Goal: Communication & Community: Answer question/provide support

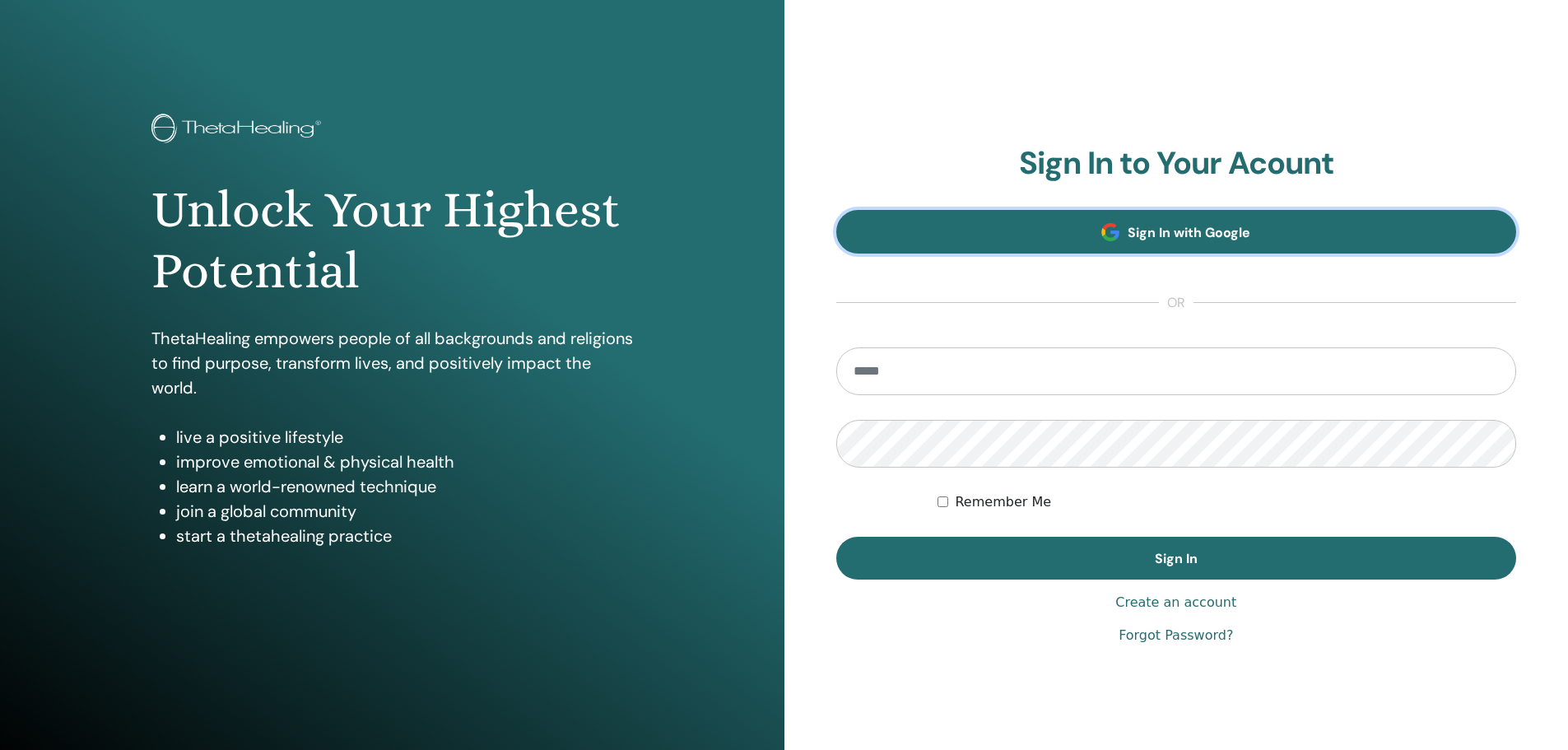
click at [1079, 222] on link "Sign In with Google" at bounding box center [1176, 232] width 681 height 44
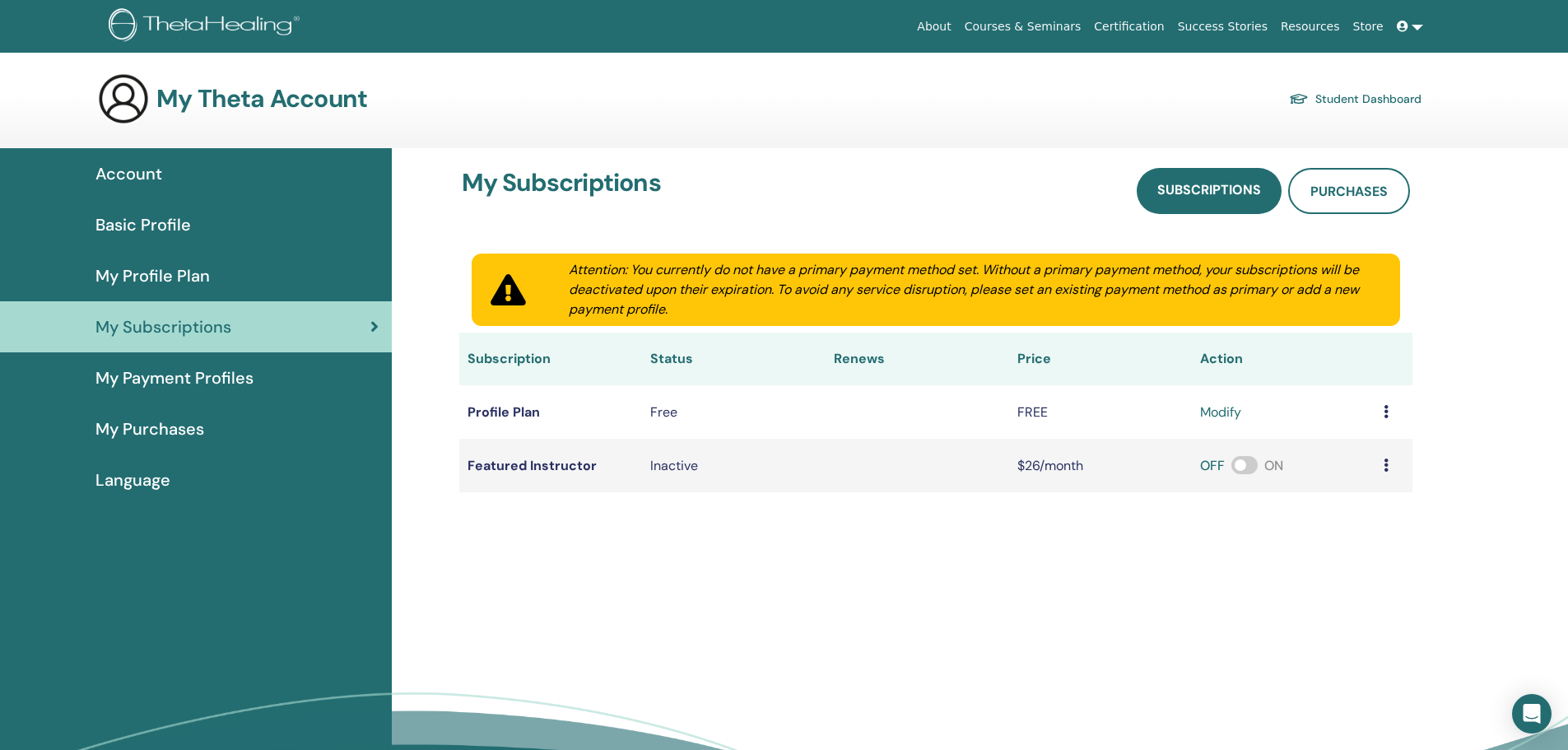
click at [1378, 98] on link "Student Dashboard" at bounding box center [1355, 98] width 133 height 23
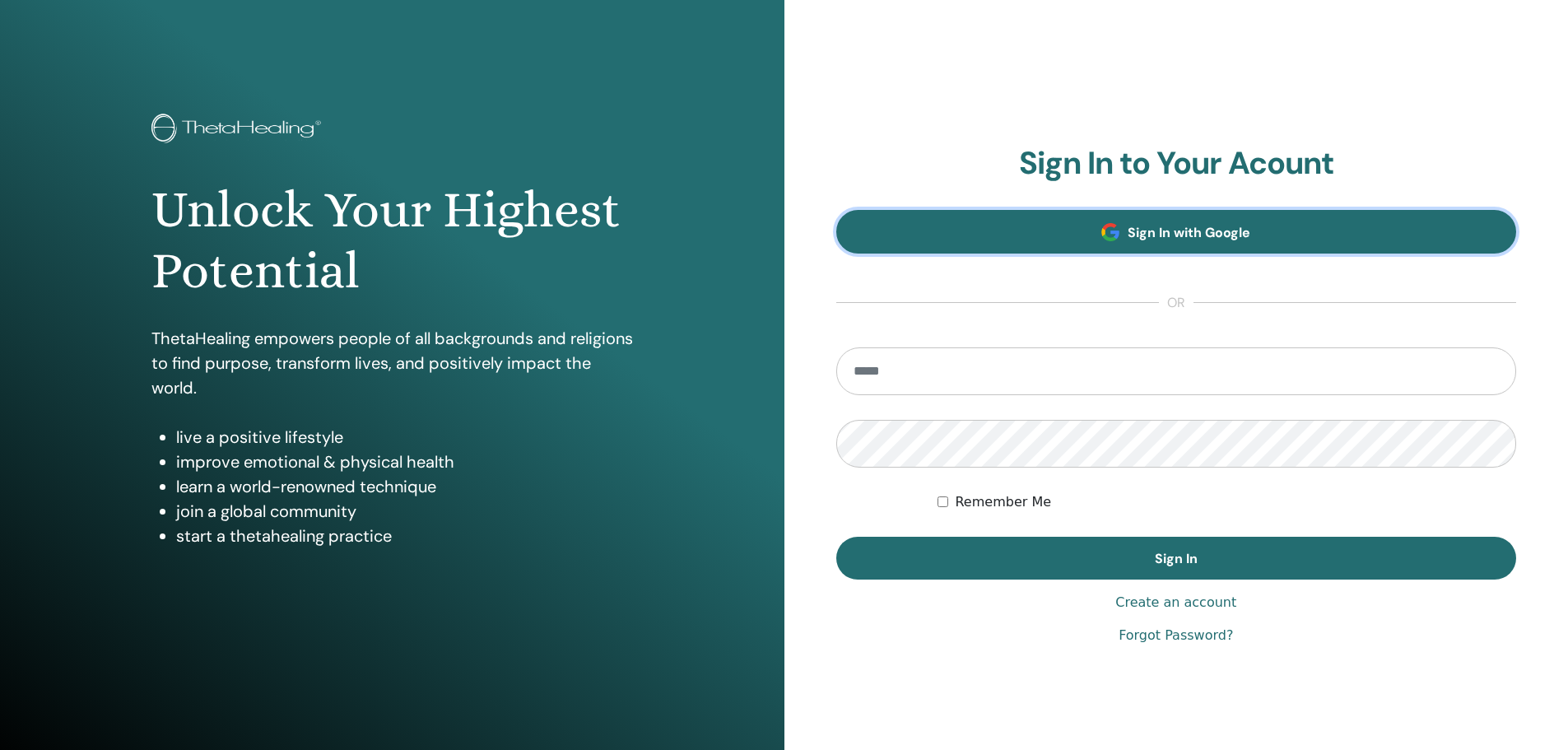
click at [1287, 213] on link "Sign In with Google" at bounding box center [1176, 232] width 681 height 44
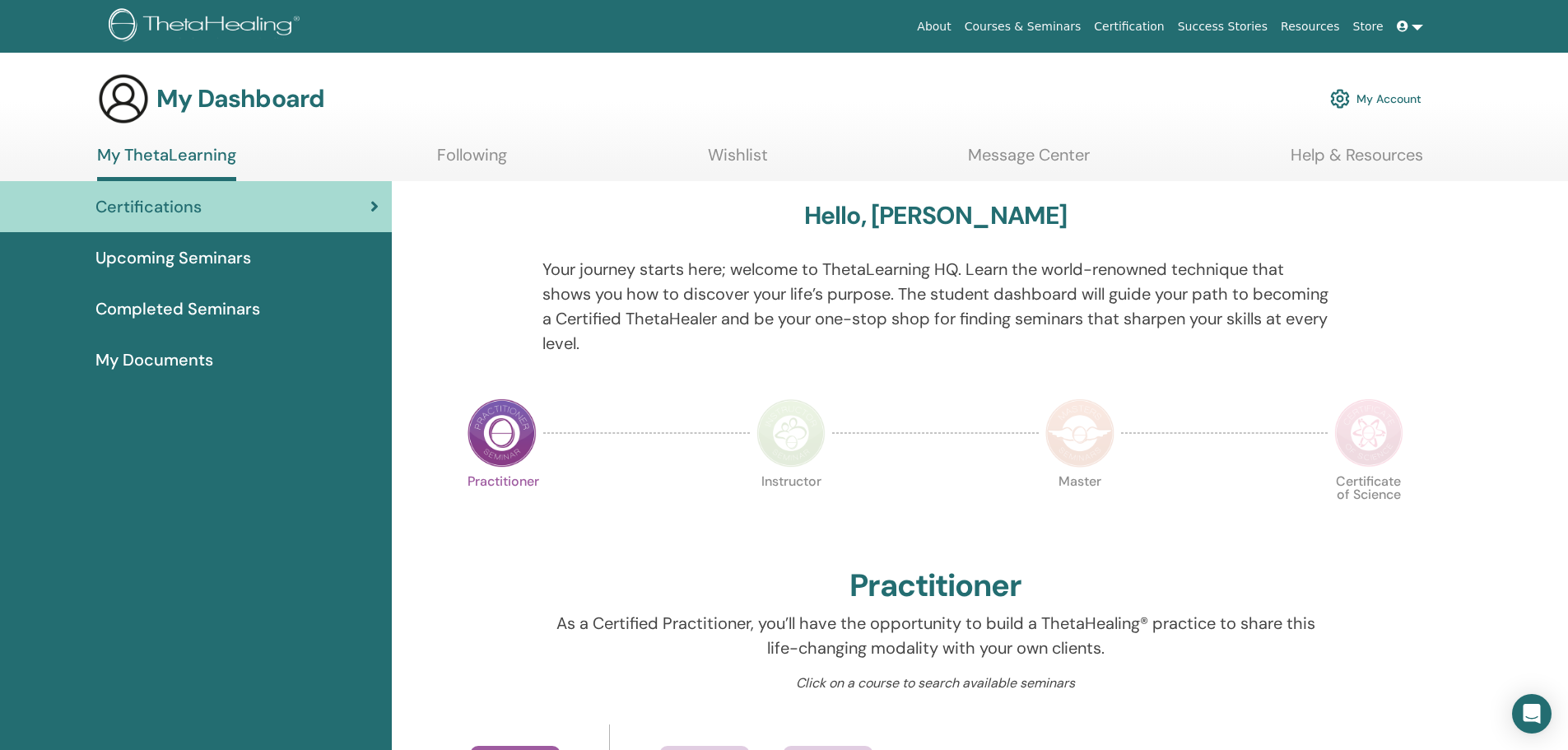
click at [1379, 103] on link "My Account" at bounding box center [1376, 98] width 91 height 36
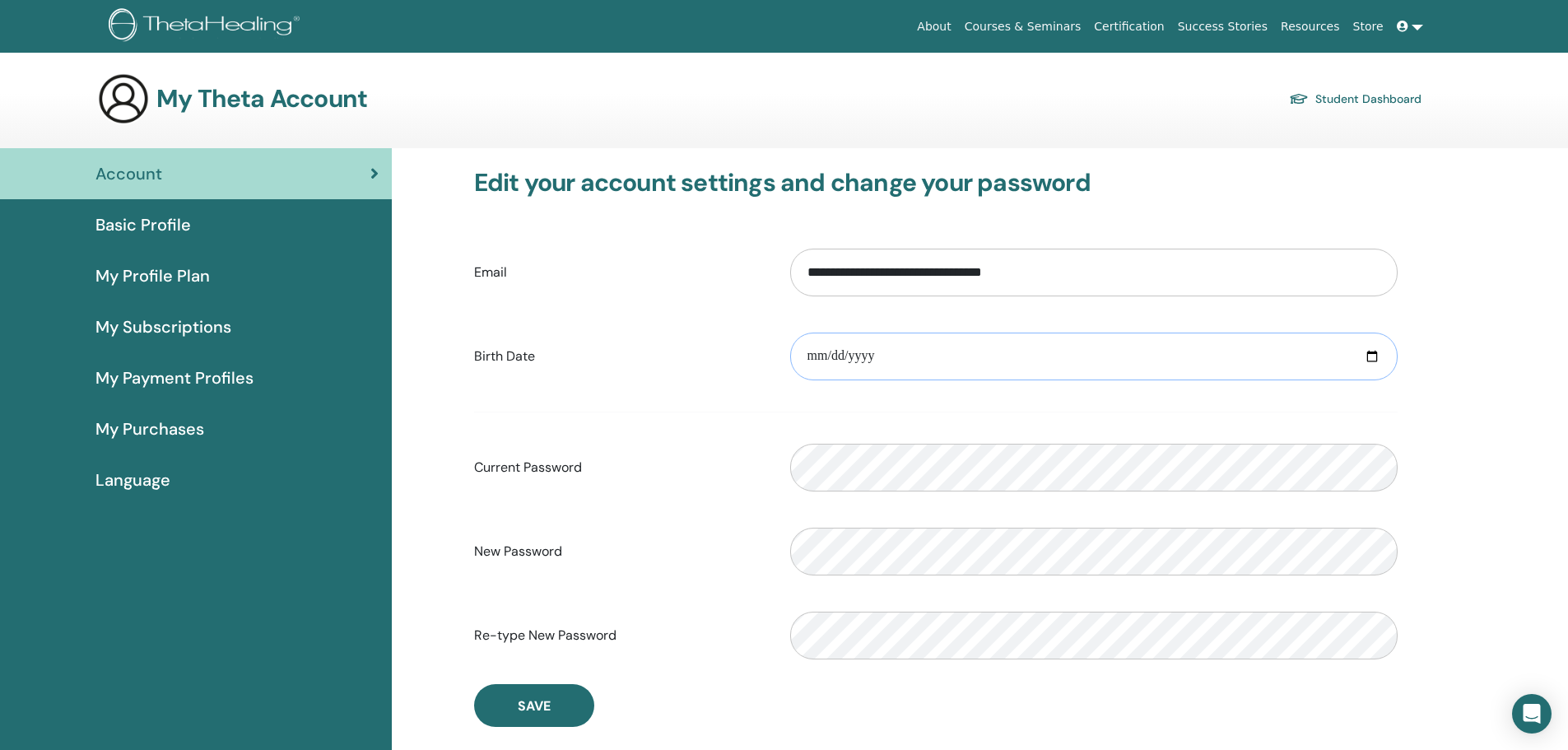
click at [821, 354] on input "date" at bounding box center [1094, 356] width 608 height 47
type input "**********"
click at [553, 711] on button "Save" at bounding box center [534, 705] width 120 height 43
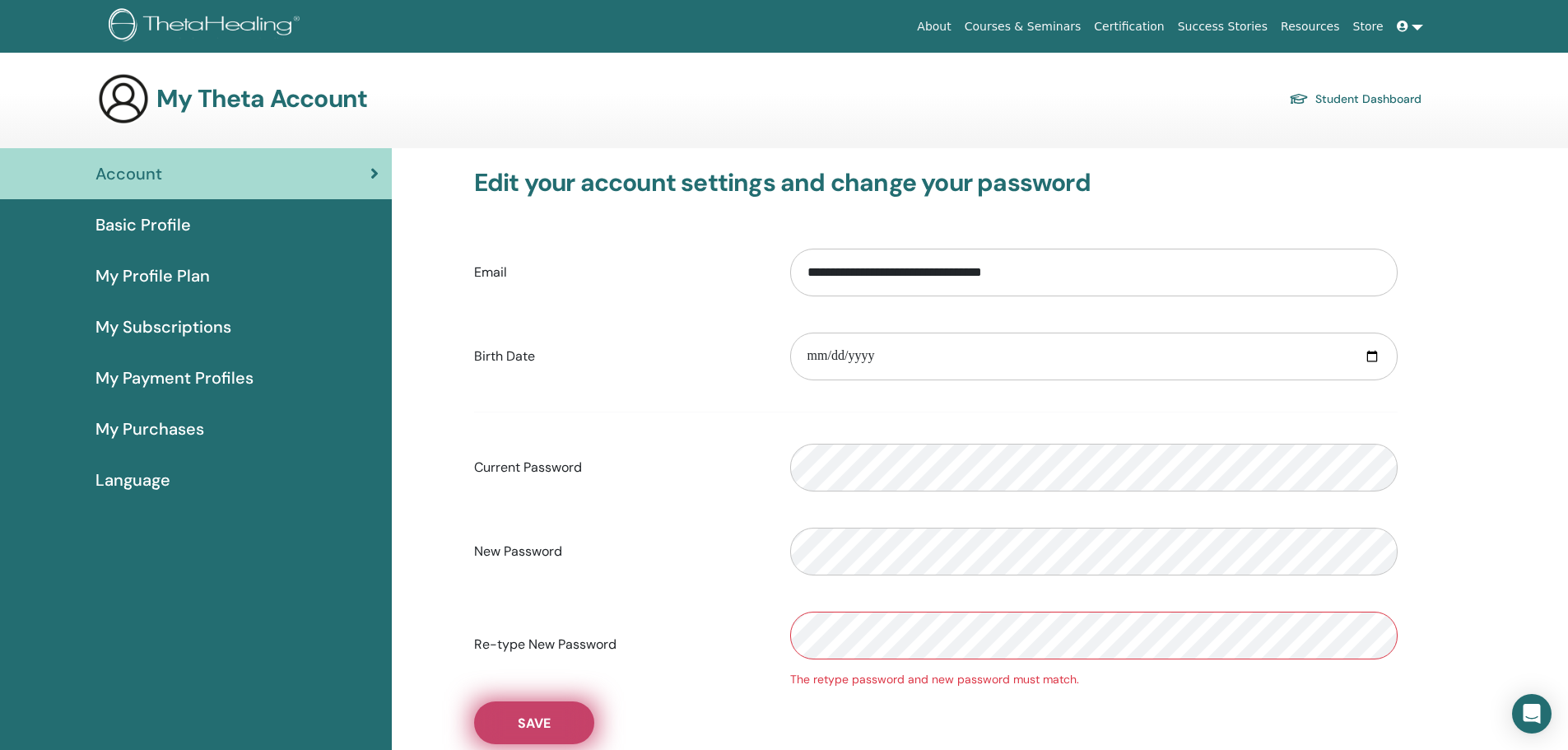
click at [543, 733] on button "Save" at bounding box center [534, 723] width 120 height 43
click at [795, 660] on div "The retype password and new password must match." at bounding box center [1093, 644] width 632 height 88
click at [564, 723] on button "Save" at bounding box center [534, 723] width 120 height 43
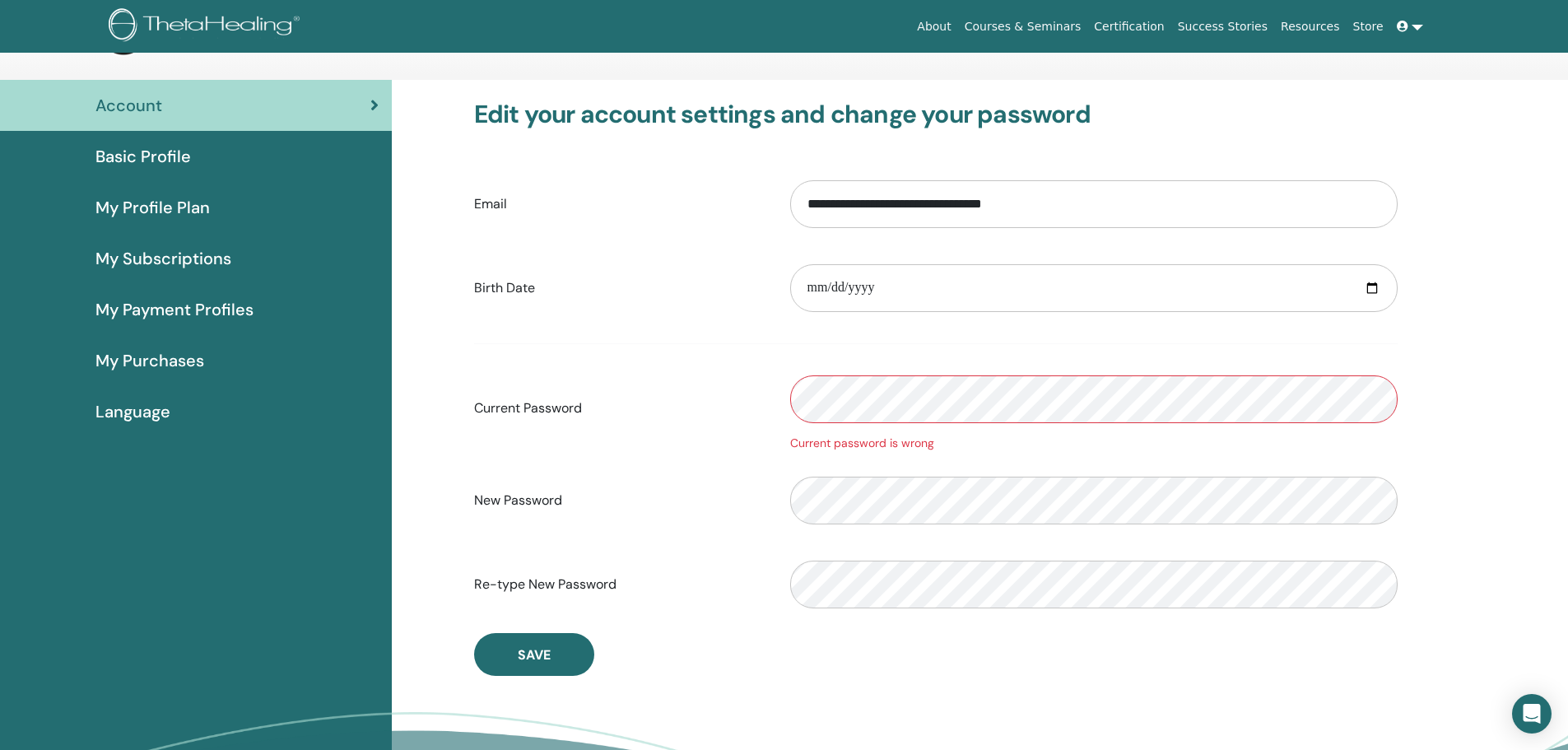
scroll to position [13, 0]
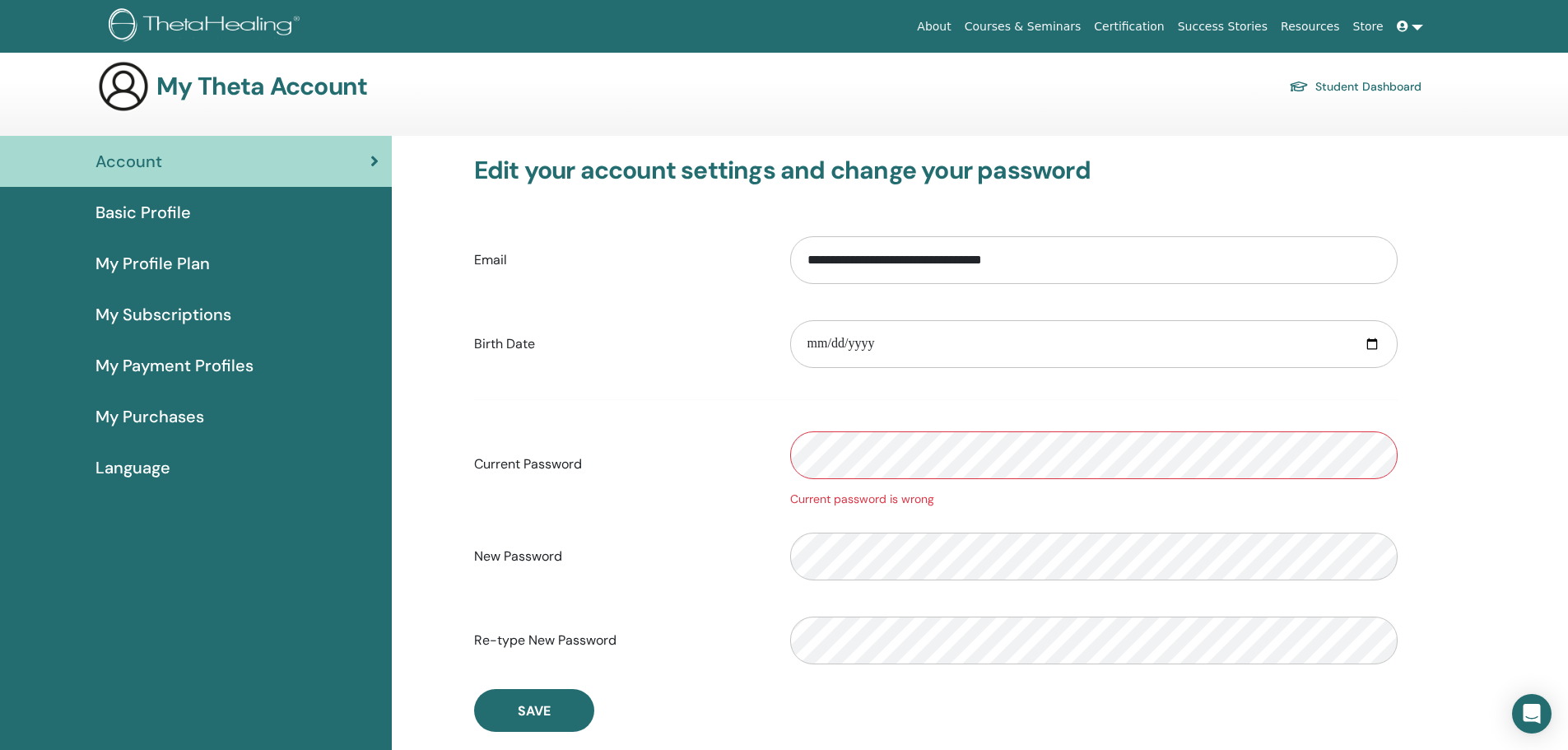
click at [1413, 31] on link at bounding box center [1410, 27] width 40 height 30
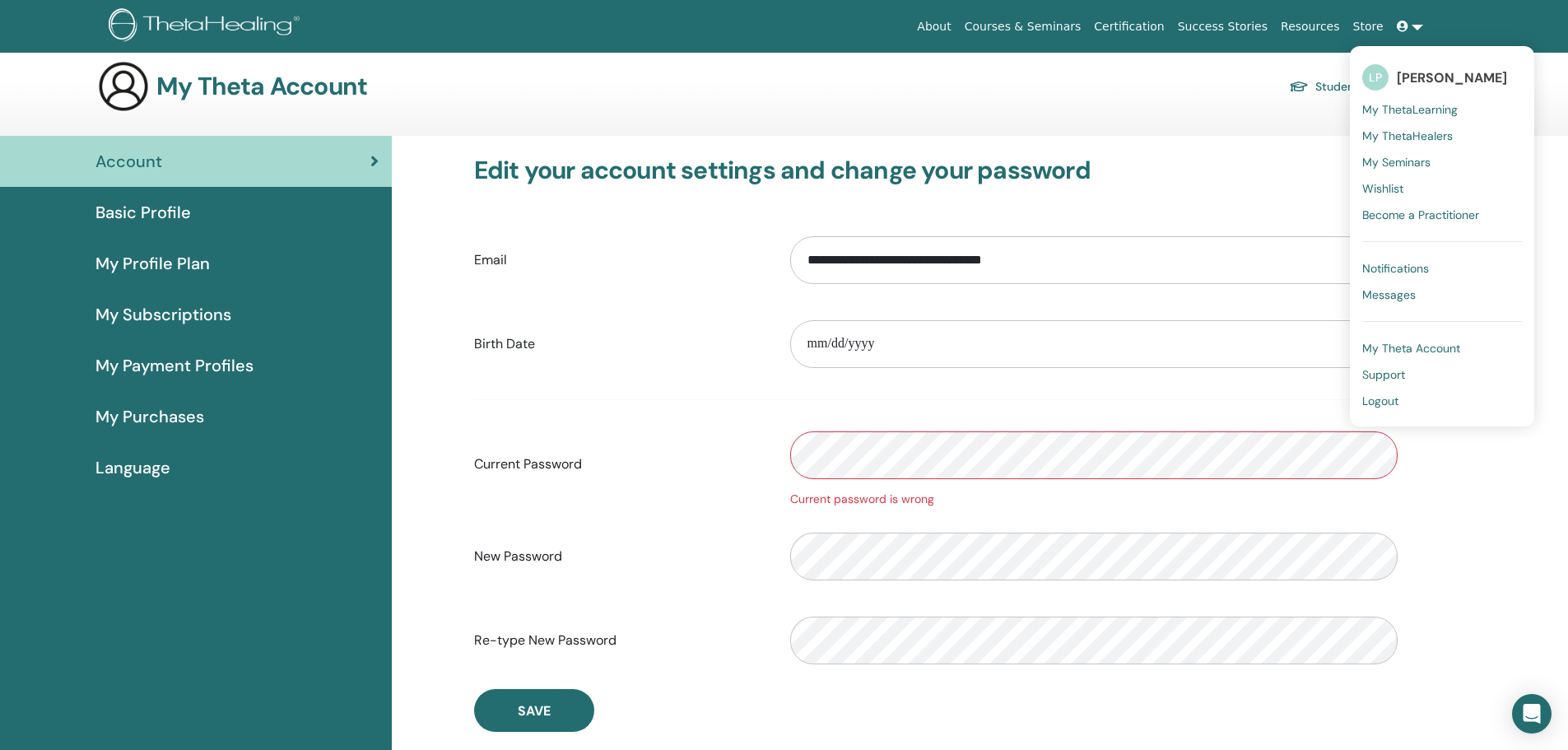
click at [1400, 345] on span "My Theta Account" at bounding box center [1411, 349] width 98 height 15
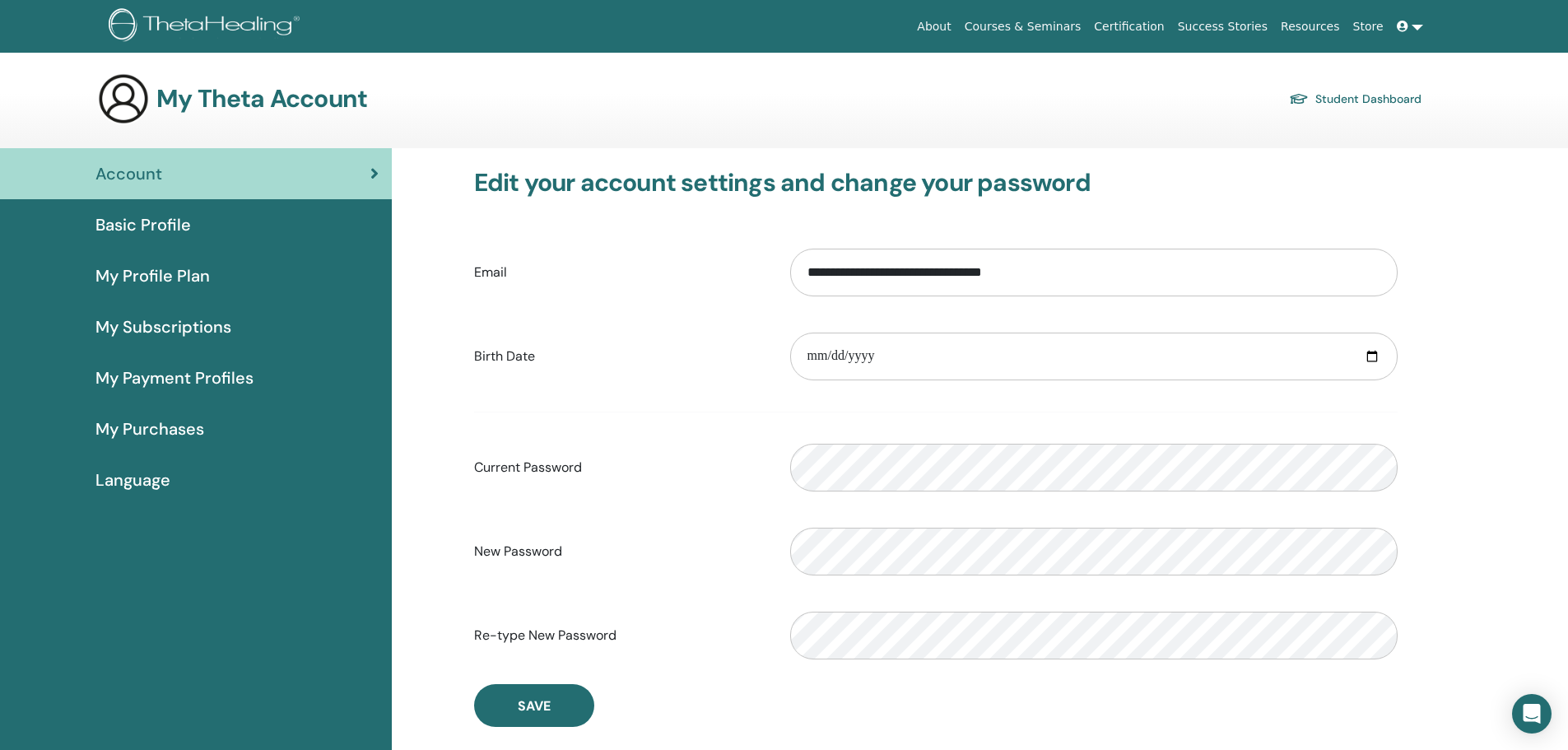
click at [216, 233] on div "Basic Profile" at bounding box center [196, 224] width 366 height 25
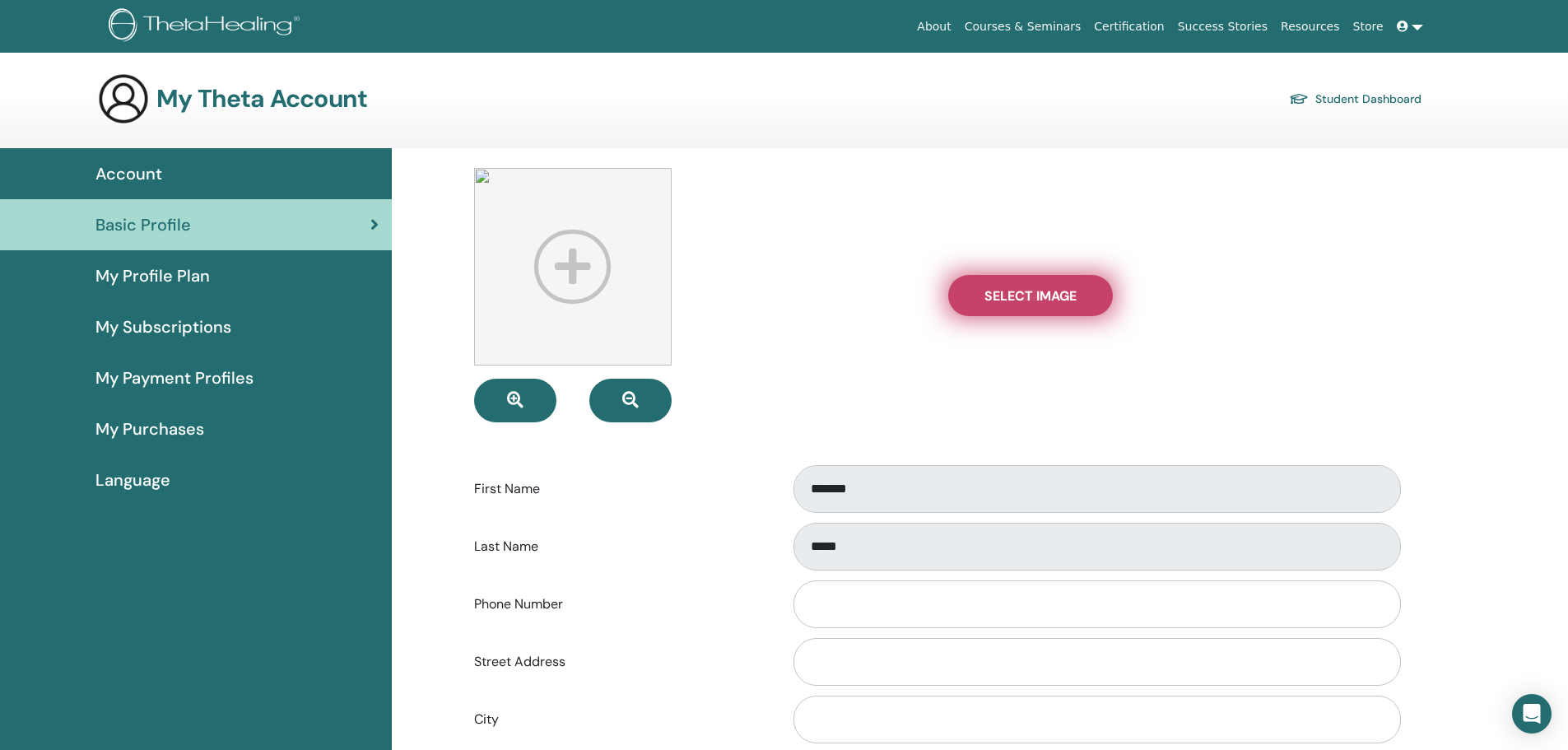
click at [988, 292] on span "Select Image" at bounding box center [1031, 296] width 92 height 17
click at [1020, 292] on input "Select Image" at bounding box center [1030, 295] width 21 height 12
type input "**********"
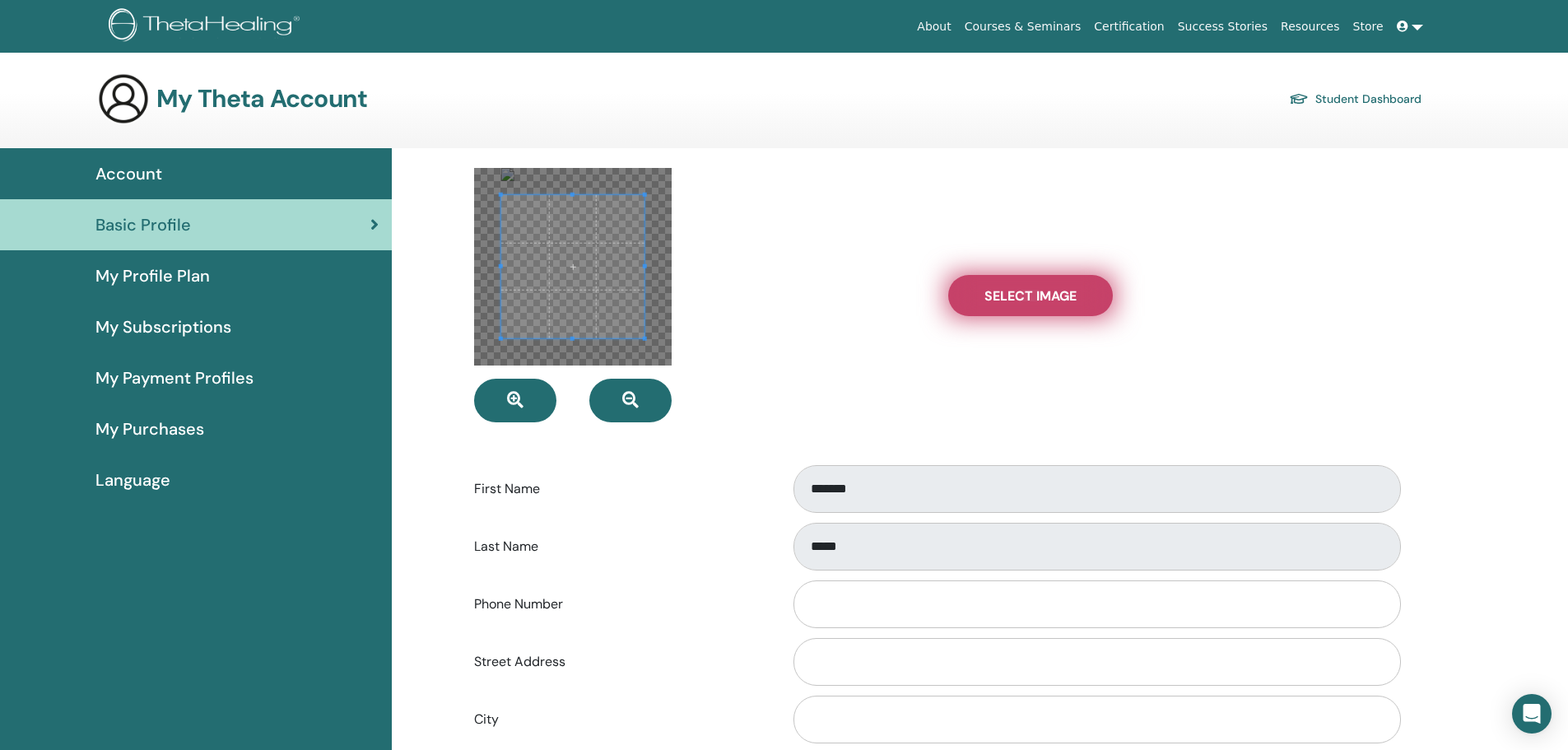
click at [1019, 290] on span "Select Image" at bounding box center [1031, 296] width 92 height 17
click at [1020, 290] on input "Select Image" at bounding box center [1030, 295] width 21 height 12
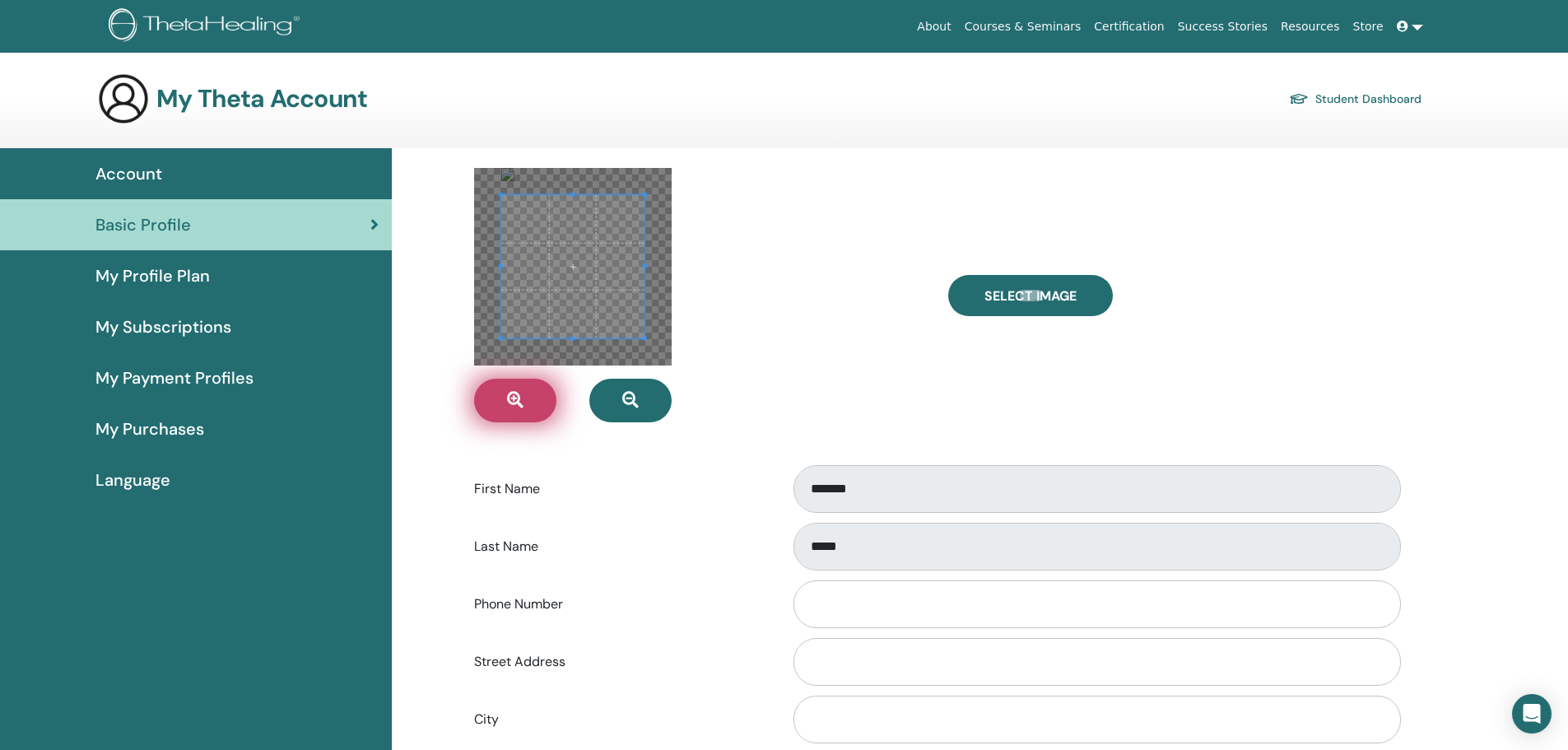
click at [535, 403] on button "button" at bounding box center [514, 401] width 82 height 44
click at [864, 608] on input "Phone Number" at bounding box center [1098, 604] width 608 height 47
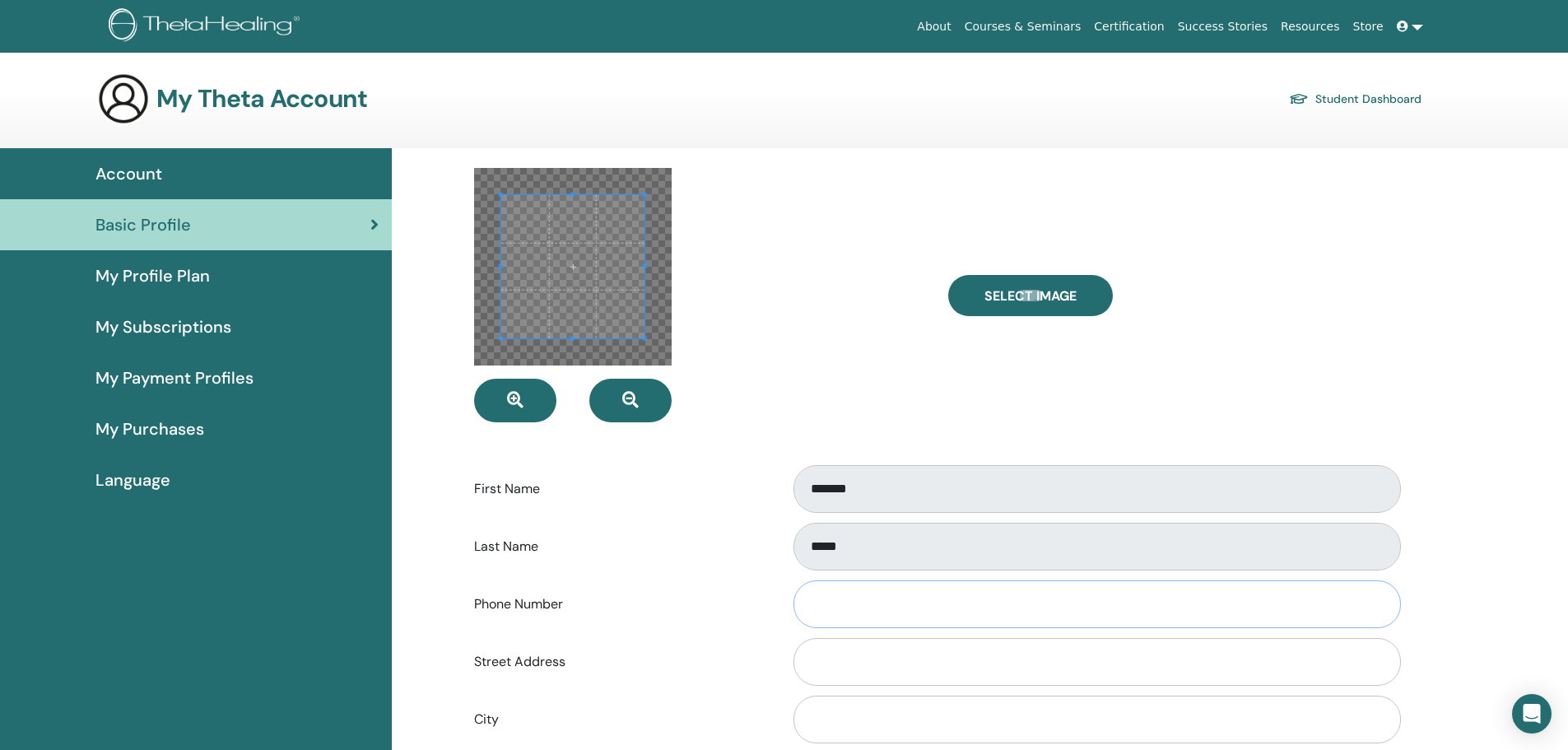
type input "**********"
type input "*****"
type input "**"
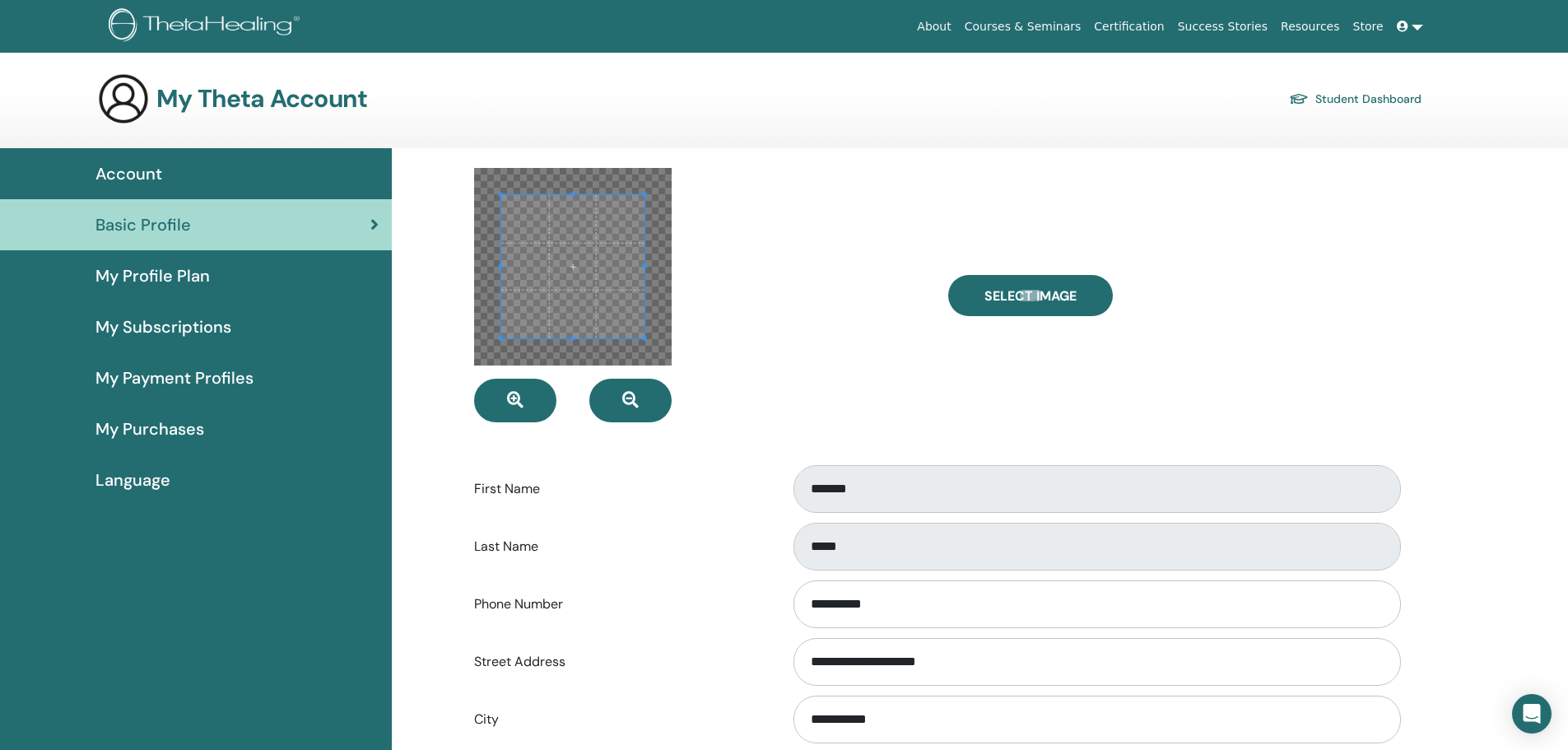
select select "*"
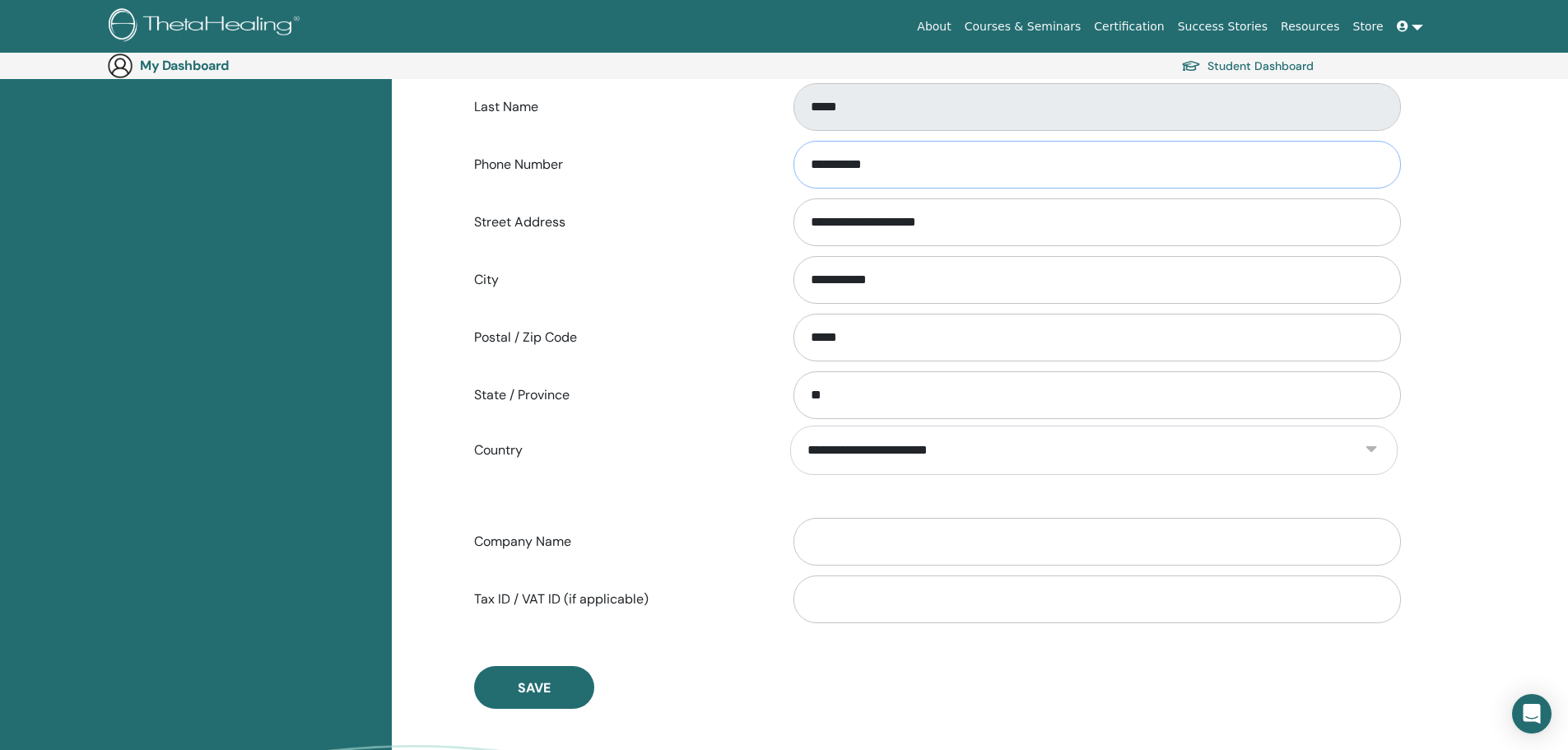
scroll to position [474, 0]
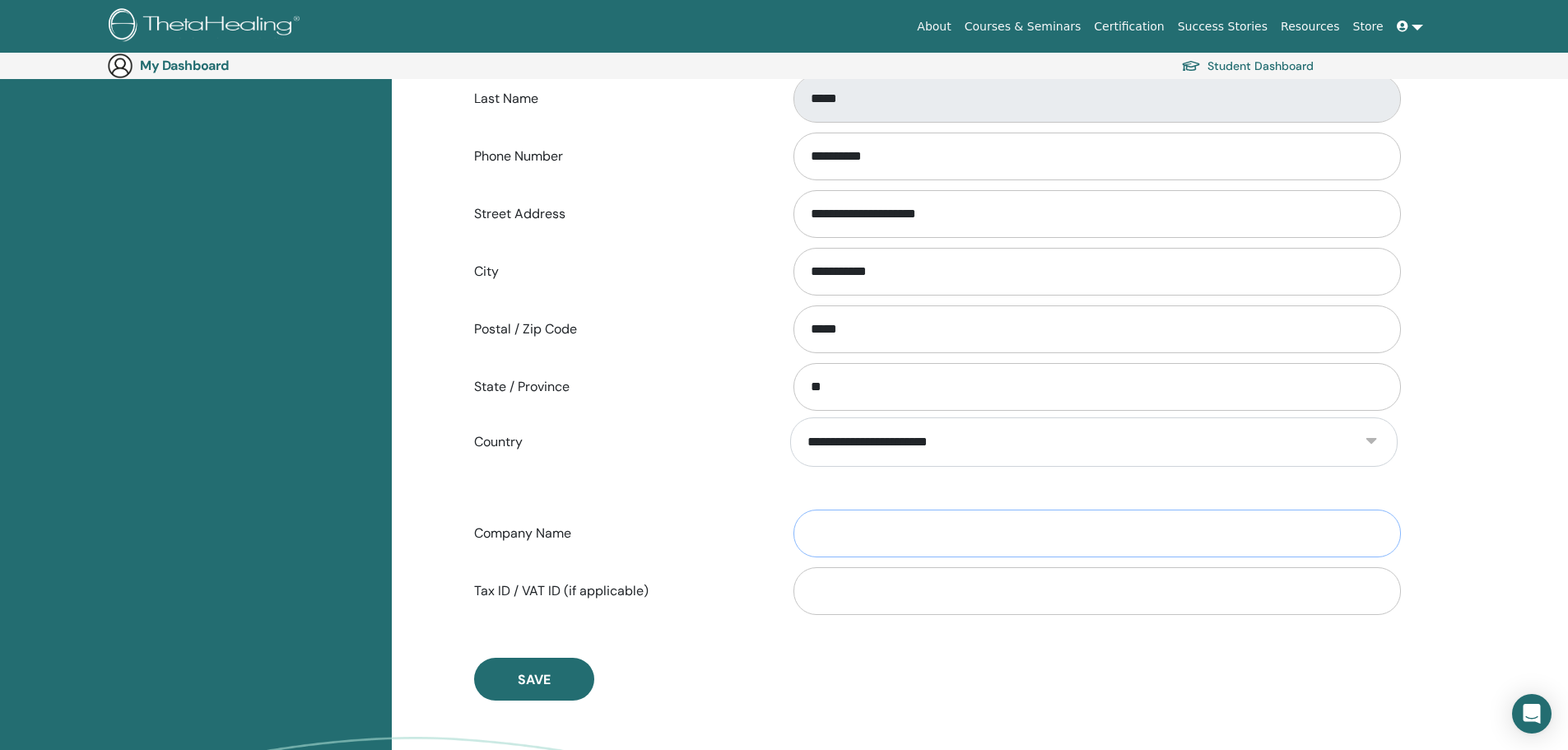
click at [922, 547] on input "Company Name" at bounding box center [1098, 533] width 608 height 47
type input "**********"
click at [888, 579] on input "Tax ID / VAT ID (if applicable)" at bounding box center [1098, 591] width 608 height 47
click at [808, 592] on input "Tax ID / VAT ID (if applicable)" at bounding box center [1098, 591] width 608 height 47
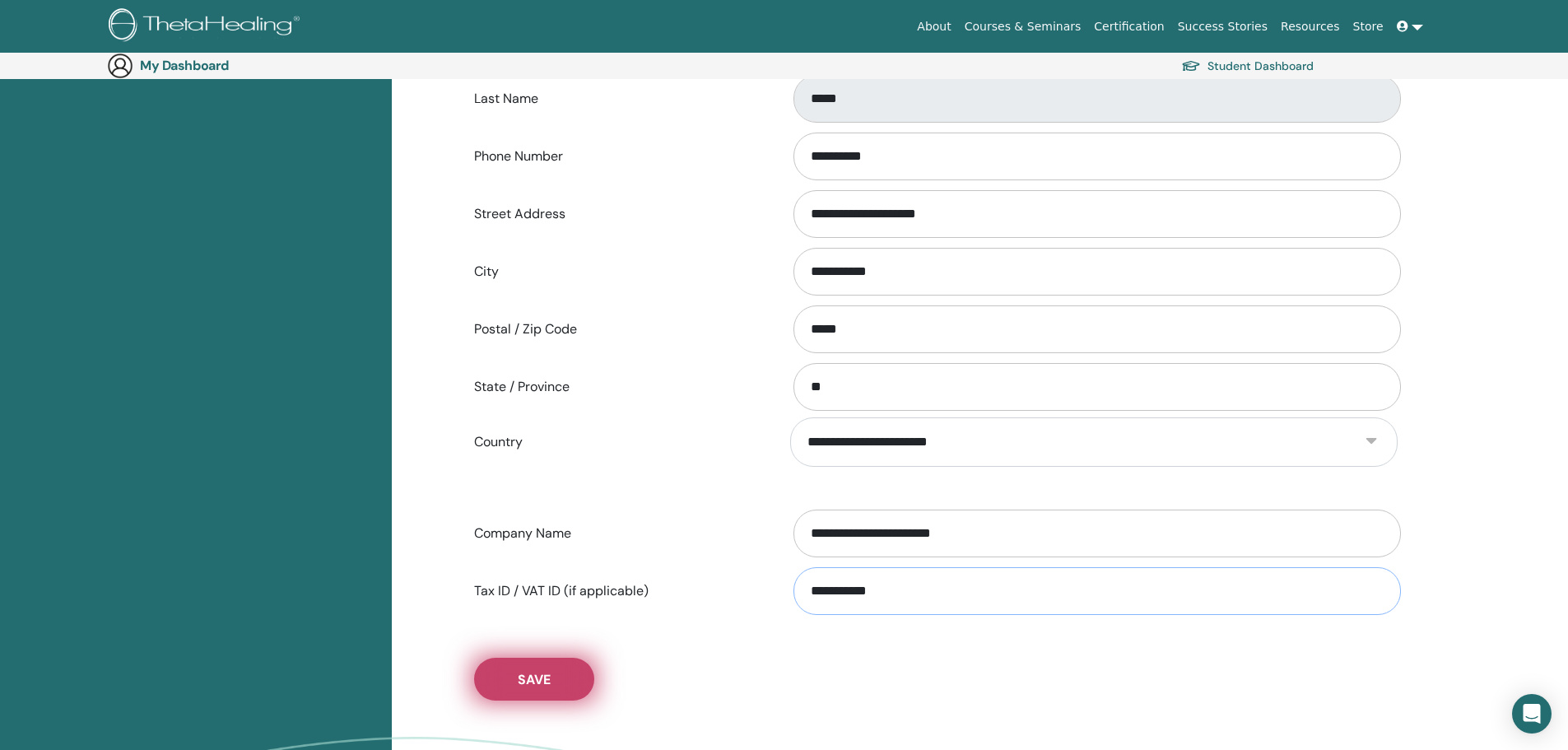
type input "**********"
click at [566, 670] on button "Save" at bounding box center [534, 679] width 120 height 43
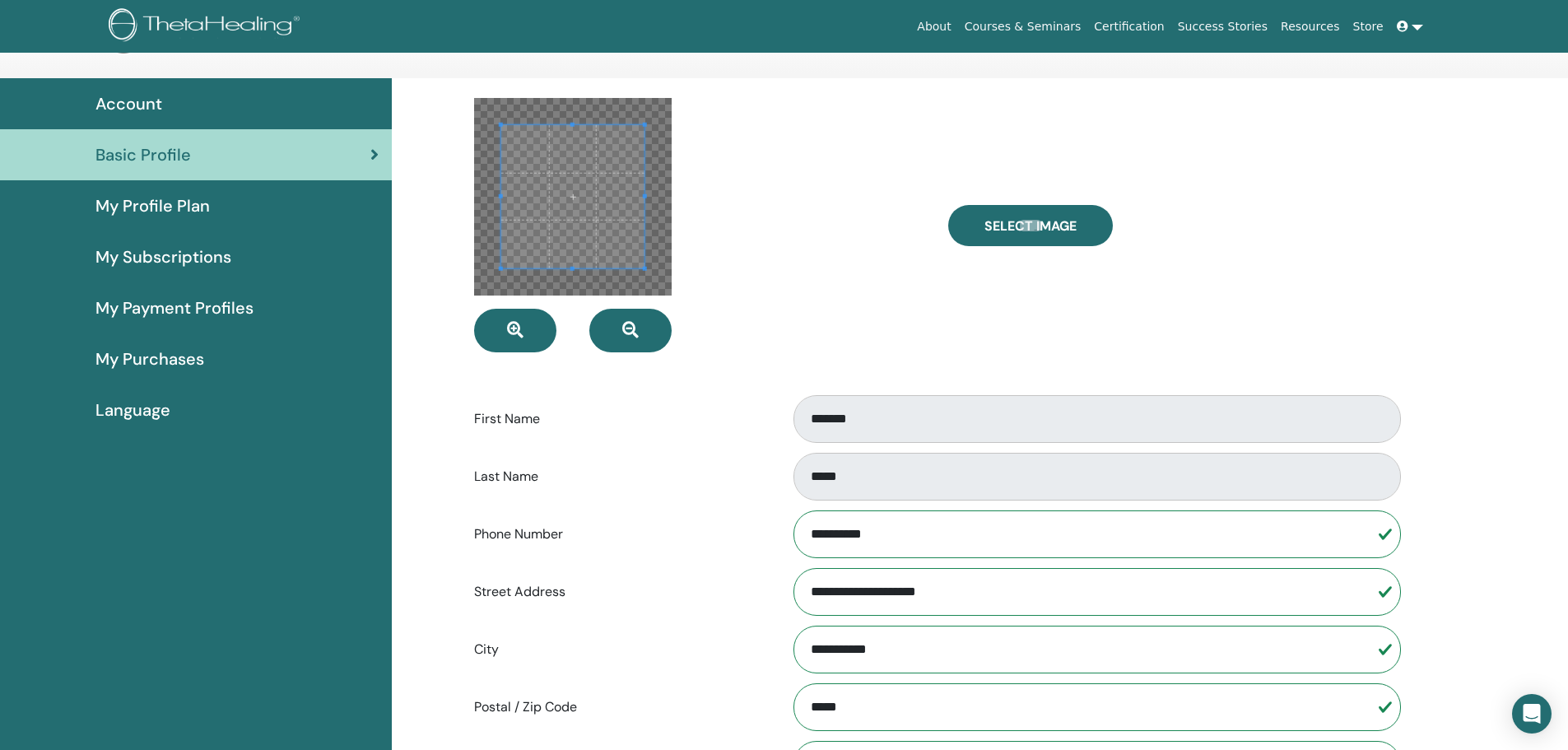
scroll to position [66, 0]
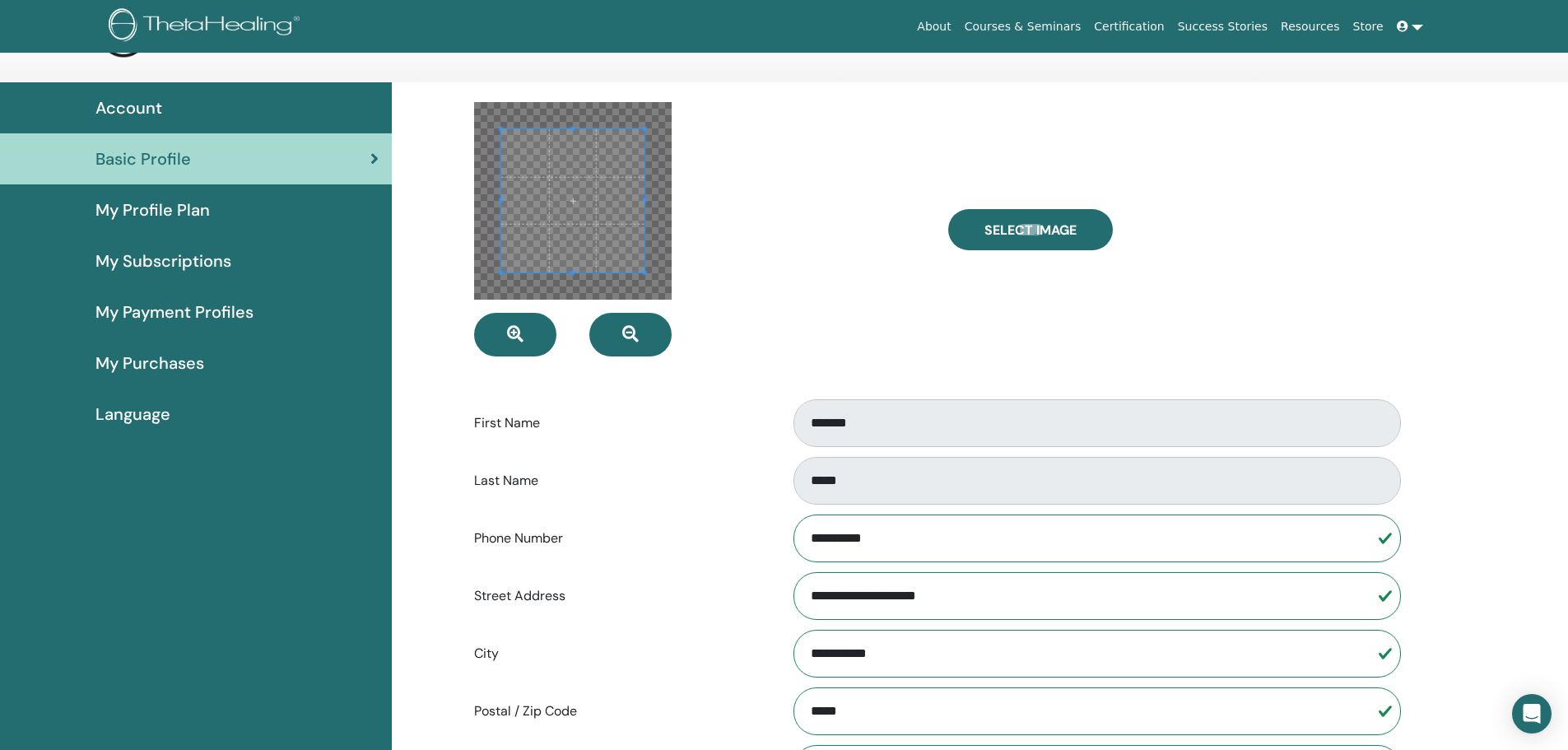
click at [196, 207] on span "My Profile Plan" at bounding box center [152, 209] width 114 height 25
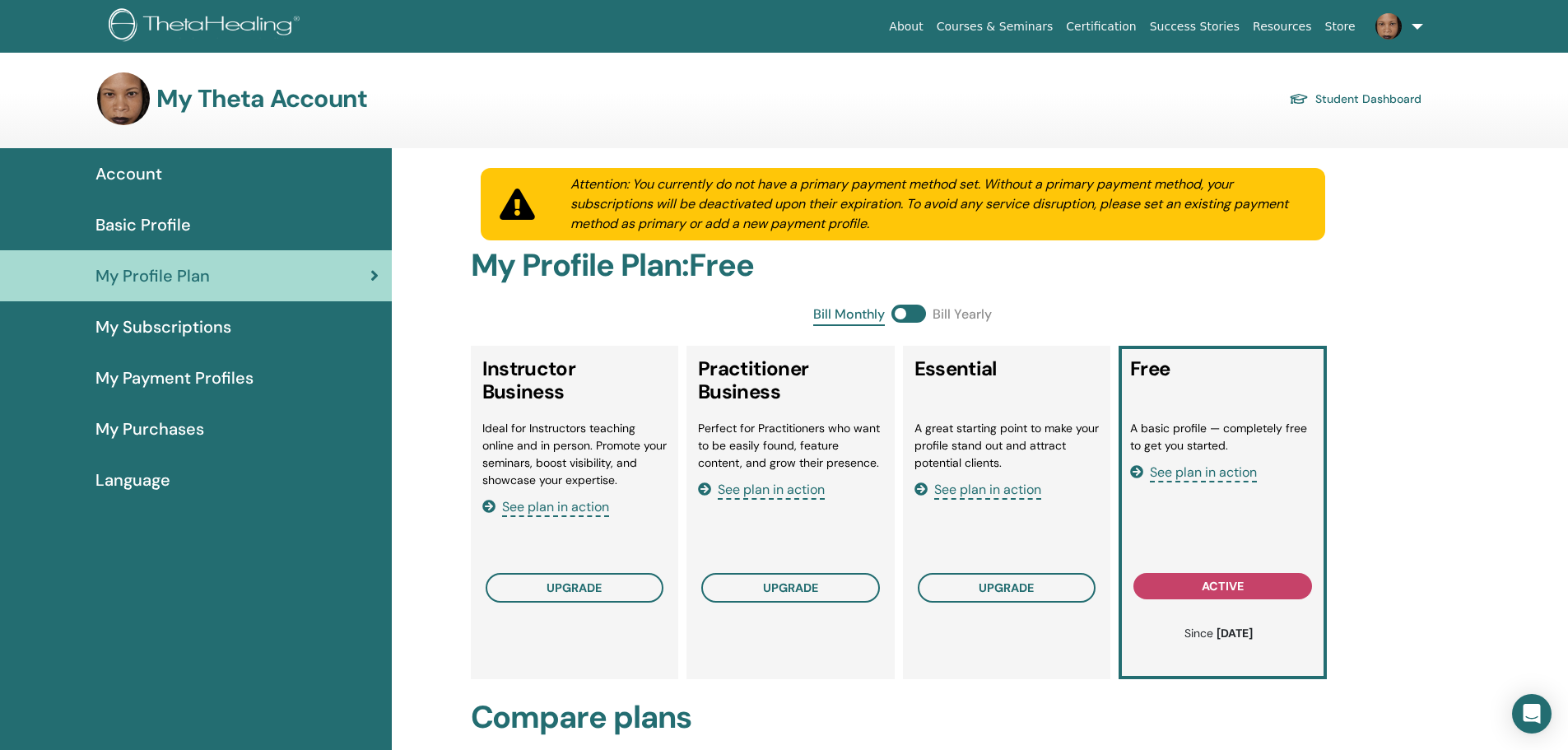
click at [757, 494] on span "See plan in action" at bounding box center [771, 490] width 107 height 19
click at [1059, 27] on link "Courses & Seminars" at bounding box center [995, 27] width 130 height 30
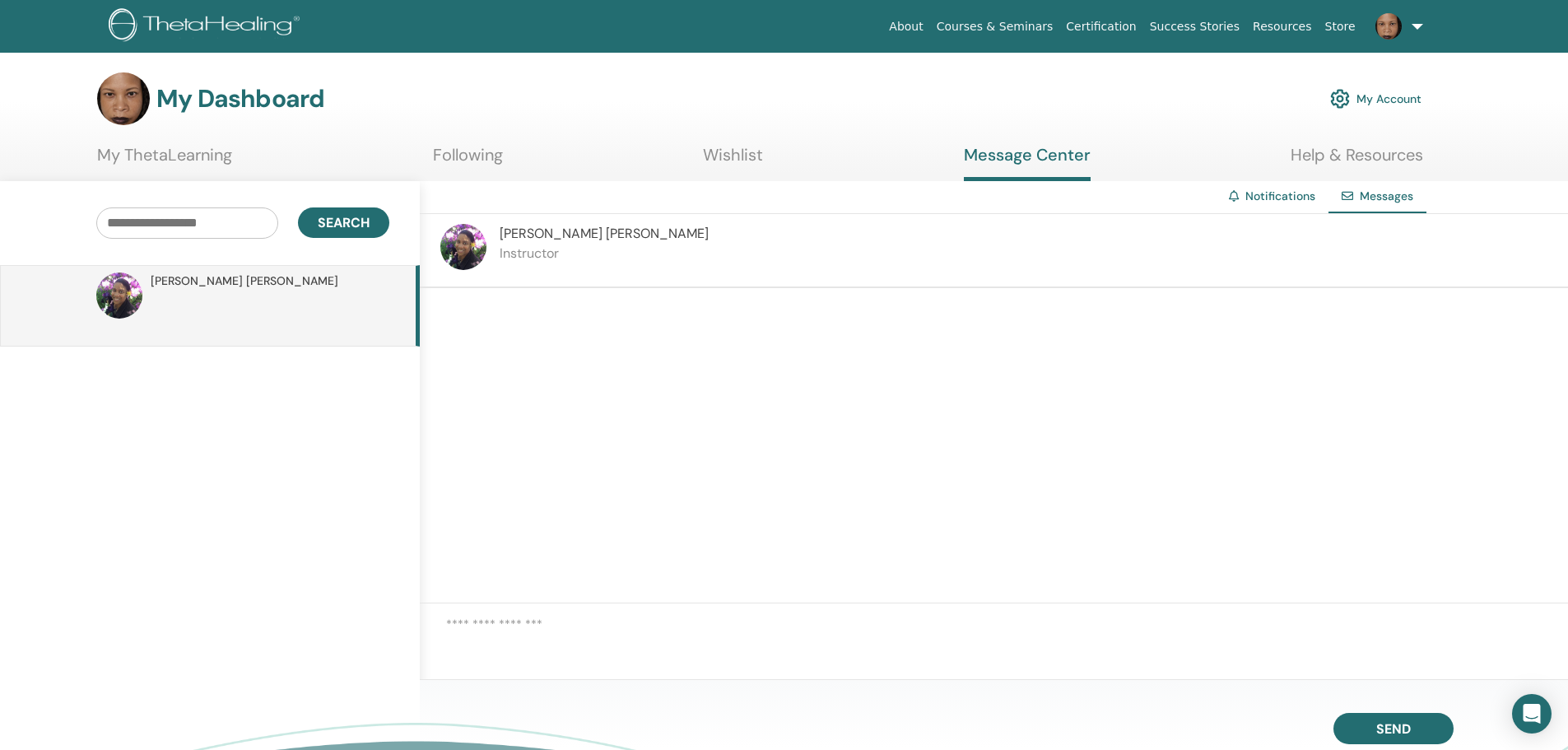
click at [556, 230] on span "Sharon Wilson" at bounding box center [604, 234] width 209 height 17
click at [288, 308] on p at bounding box center [270, 314] width 239 height 49
click at [490, 615] on textarea at bounding box center [1007, 641] width 1122 height 52
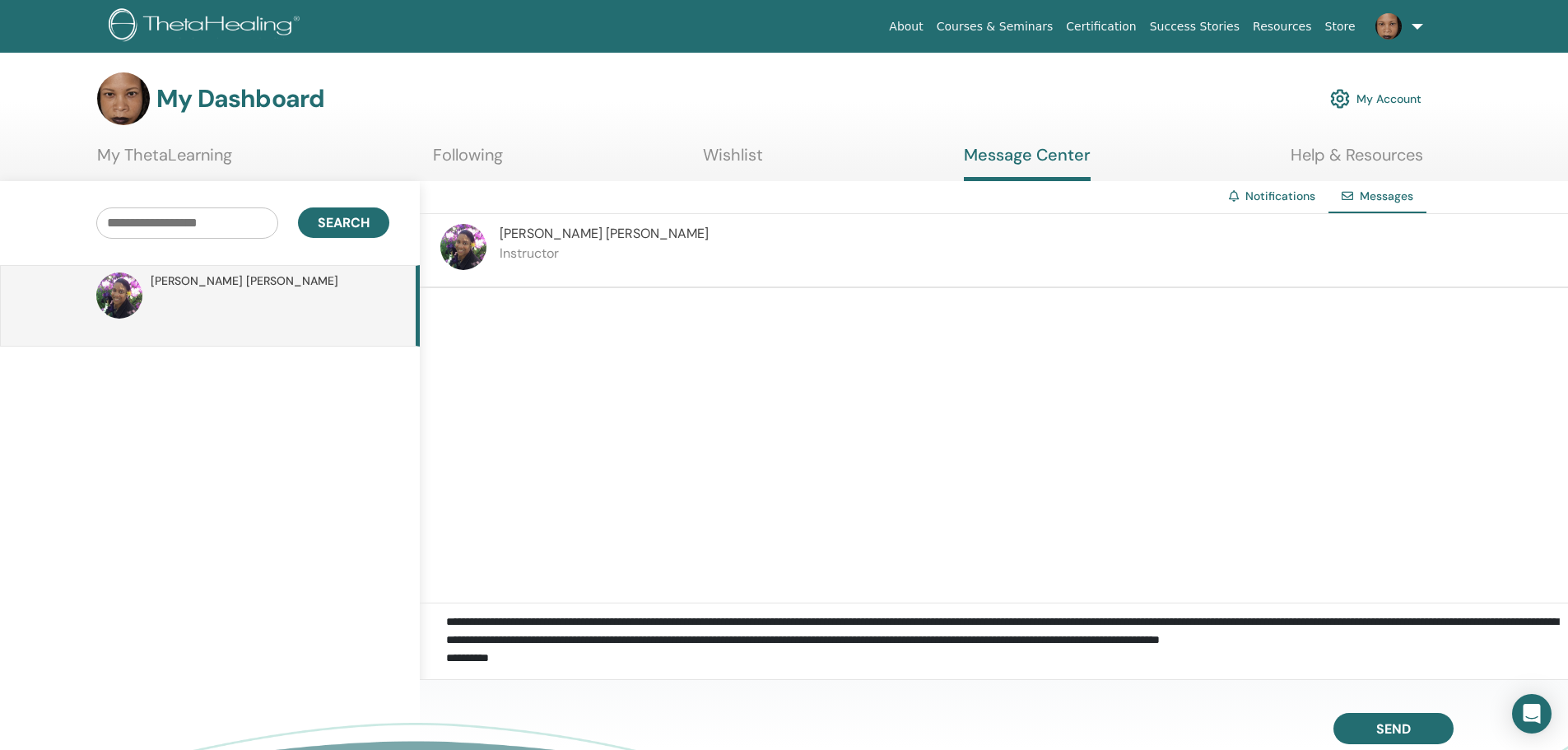
scroll to position [38, 0]
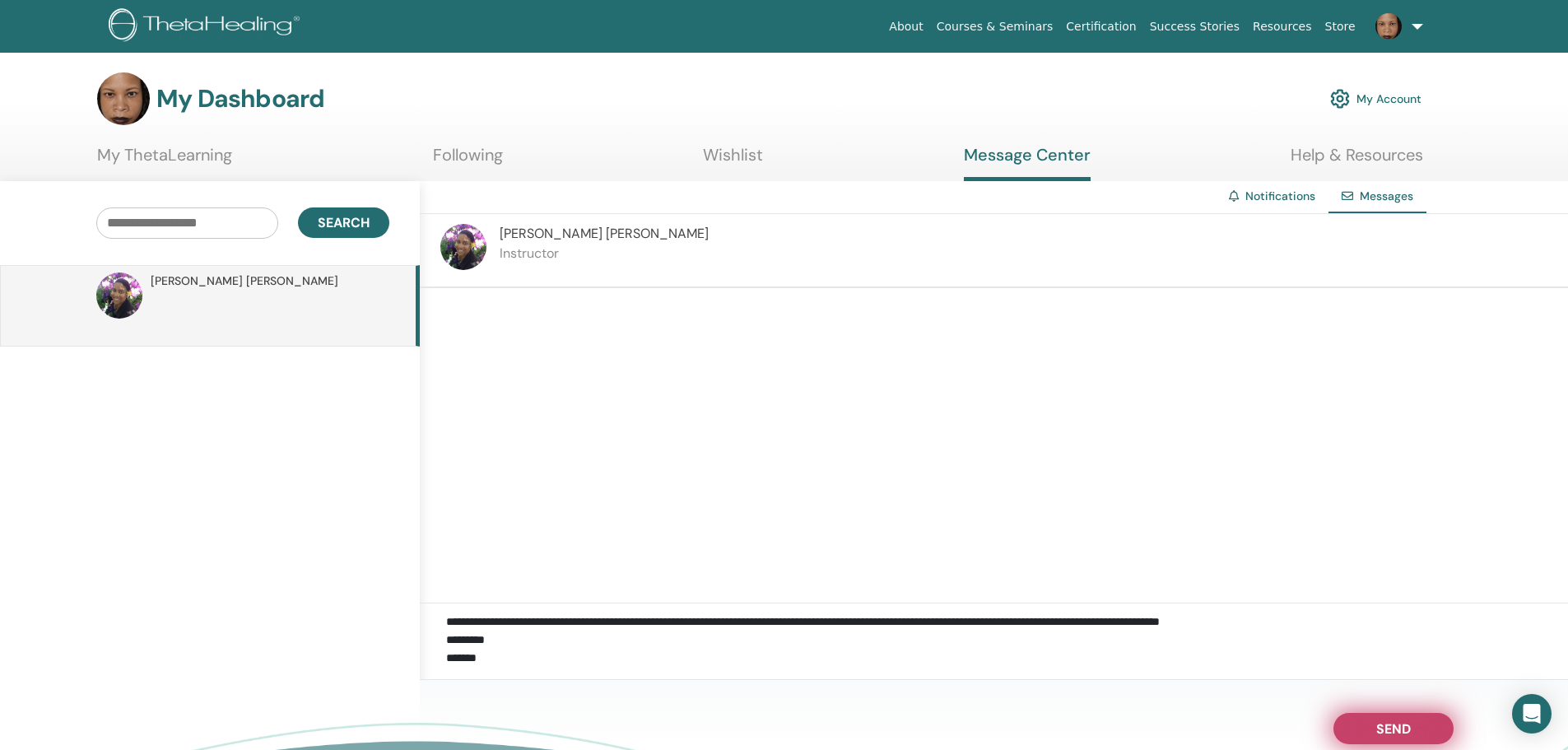
type textarea "**********"
drag, startPoint x: 1363, startPoint y: 733, endPoint x: 1378, endPoint y: 731, distance: 15.1
click at [1378, 731] on span "Send" at bounding box center [1394, 726] width 35 height 12
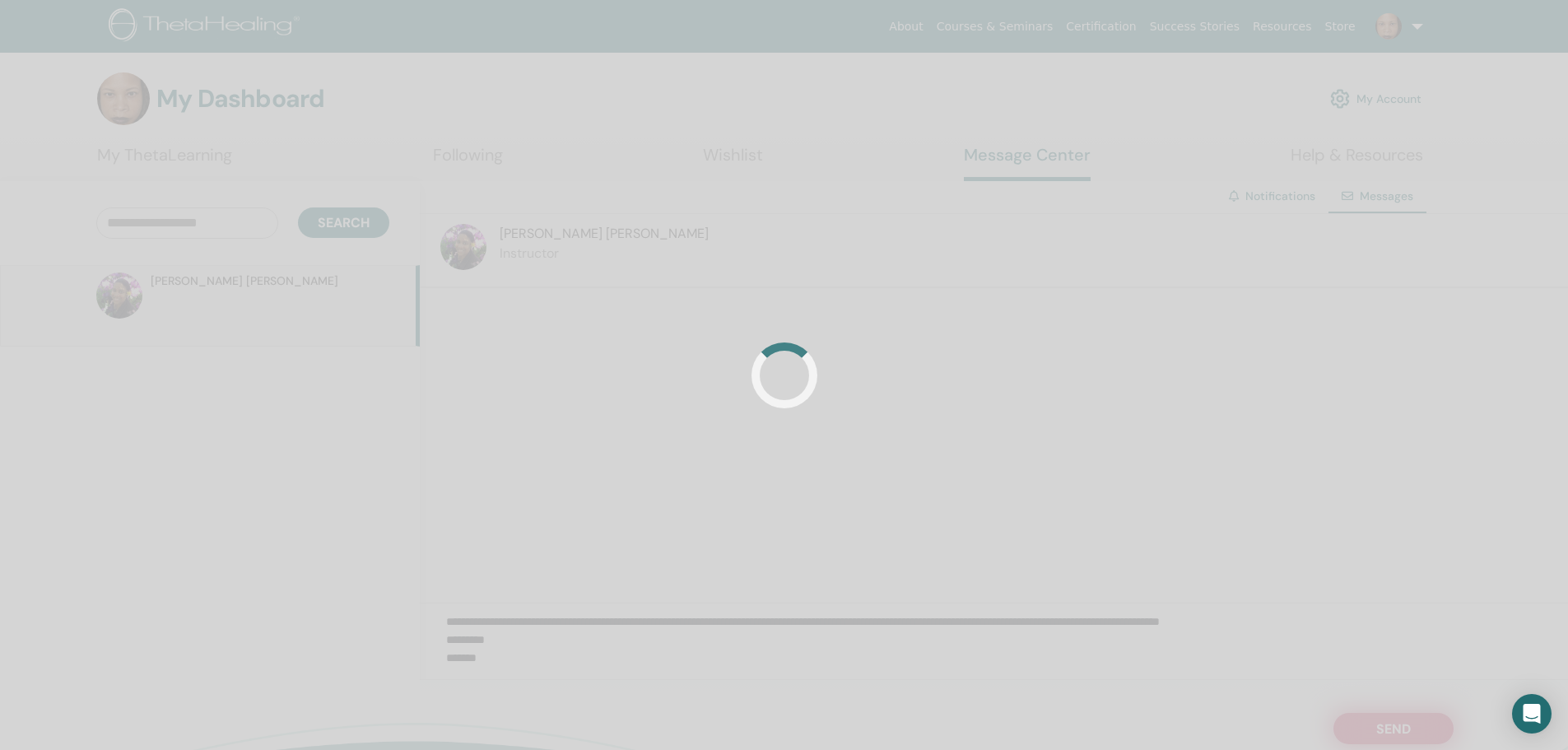
scroll to position [0, 0]
